Goal: Task Accomplishment & Management: Manage account settings

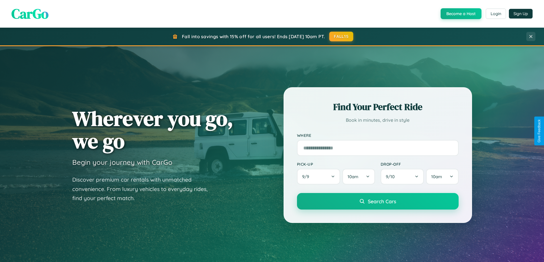
scroll to position [1099, 0]
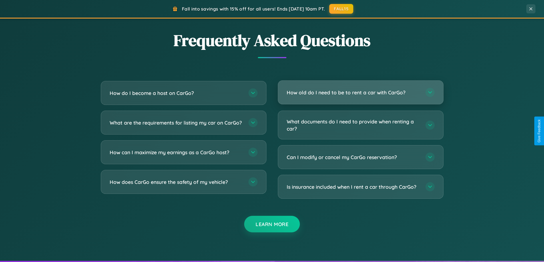
click at [360, 93] on h3 "How old do I need to be to rent a car with CarGo?" at bounding box center [353, 92] width 133 height 7
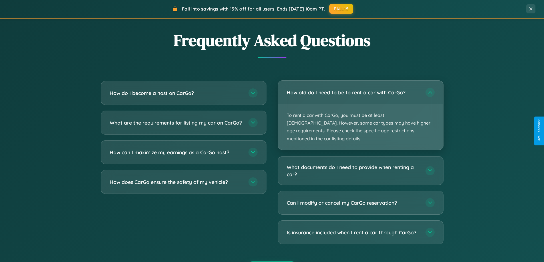
click at [360, 111] on p "To rent a car with CarGo, you must be at least [DEMOGRAPHIC_DATA]. However, som…" at bounding box center [360, 126] width 165 height 45
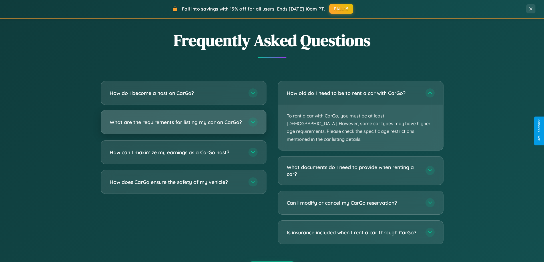
click at [183, 125] on h3 "What are the requirements for listing my car on CarGo?" at bounding box center [176, 122] width 133 height 7
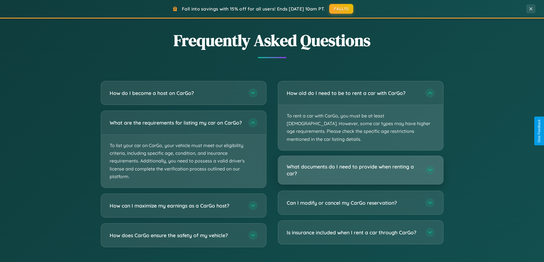
click at [360, 163] on h3 "What documents do I need to provide when renting a car?" at bounding box center [353, 170] width 133 height 14
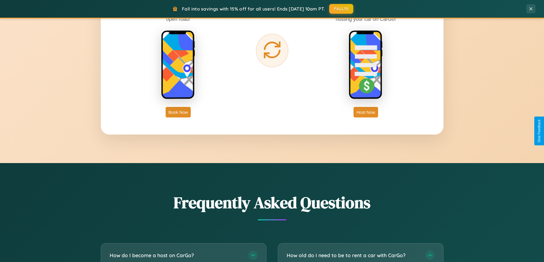
scroll to position [393, 0]
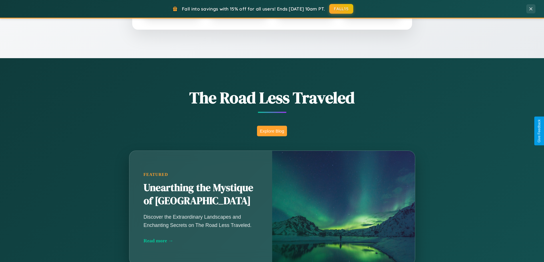
click at [272, 131] on button "Explore Blog" at bounding box center [272, 131] width 30 height 11
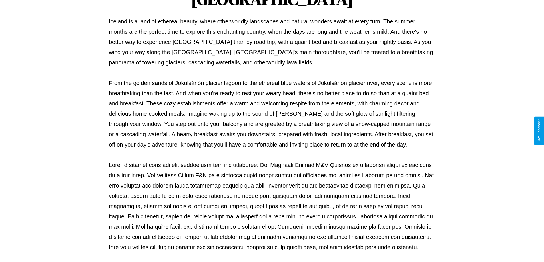
scroll to position [185, 0]
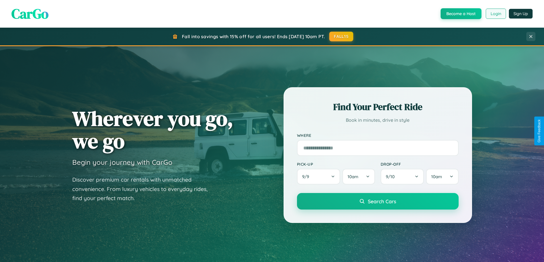
click at [495, 14] on button "Login" at bounding box center [496, 14] width 20 height 10
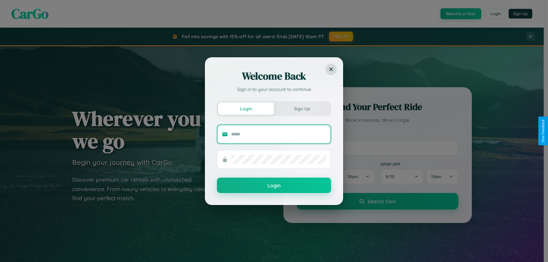
click at [279, 134] on input "text" at bounding box center [278, 134] width 95 height 9
type input "**********"
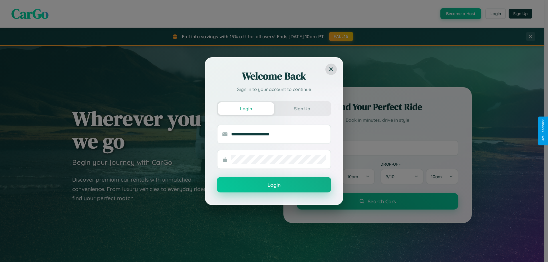
click at [274, 185] on button "Login" at bounding box center [274, 184] width 114 height 15
